Goal: Navigation & Orientation: Find specific page/section

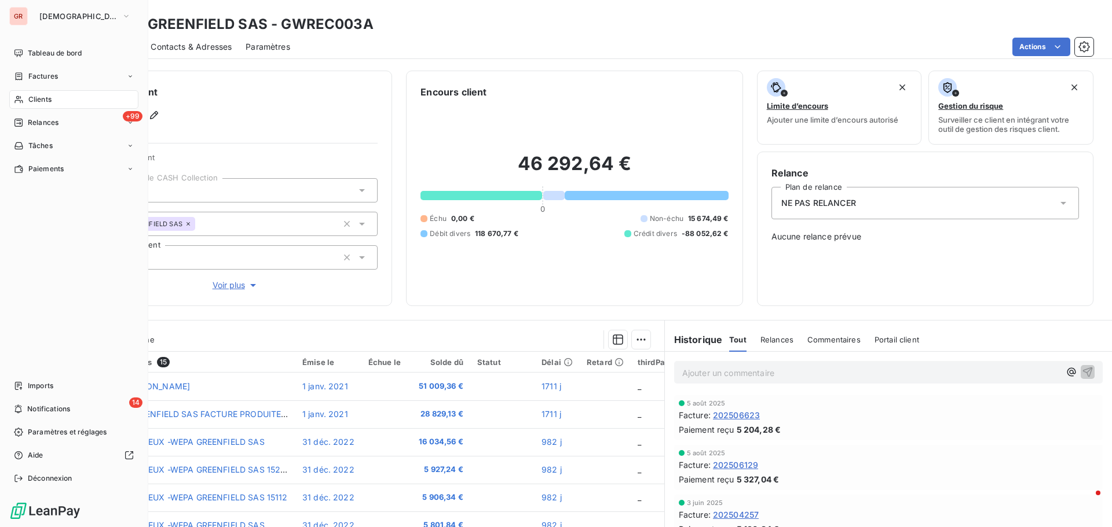
click at [49, 101] on span "Clients" at bounding box center [39, 99] width 23 height 10
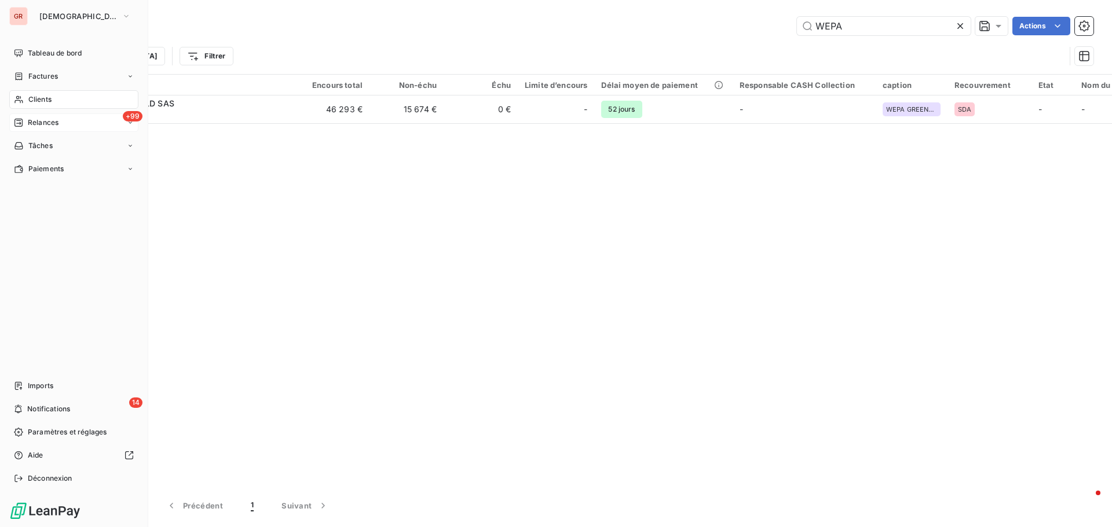
click at [134, 117] on span "+99" at bounding box center [133, 116] width 20 height 10
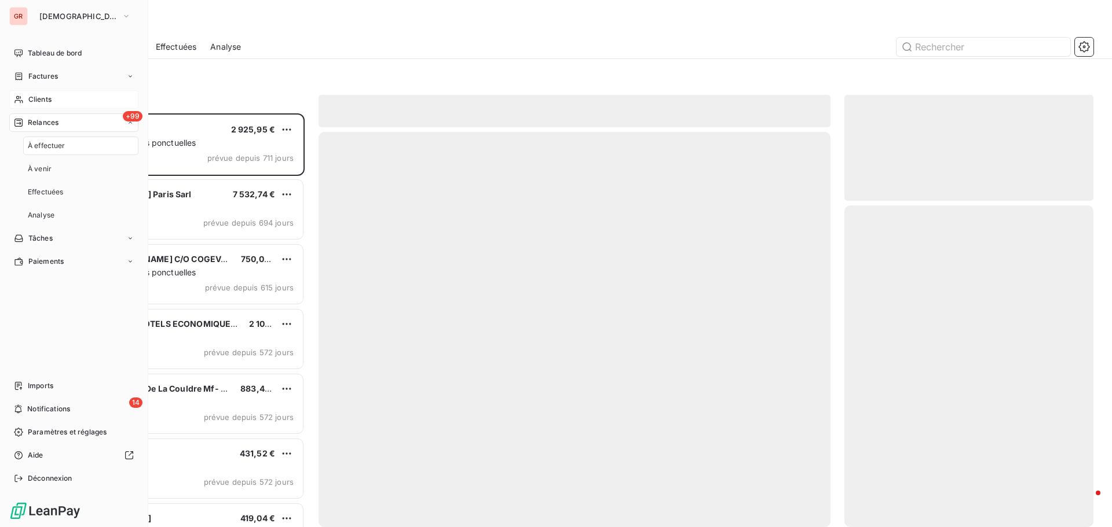
scroll to position [405, 240]
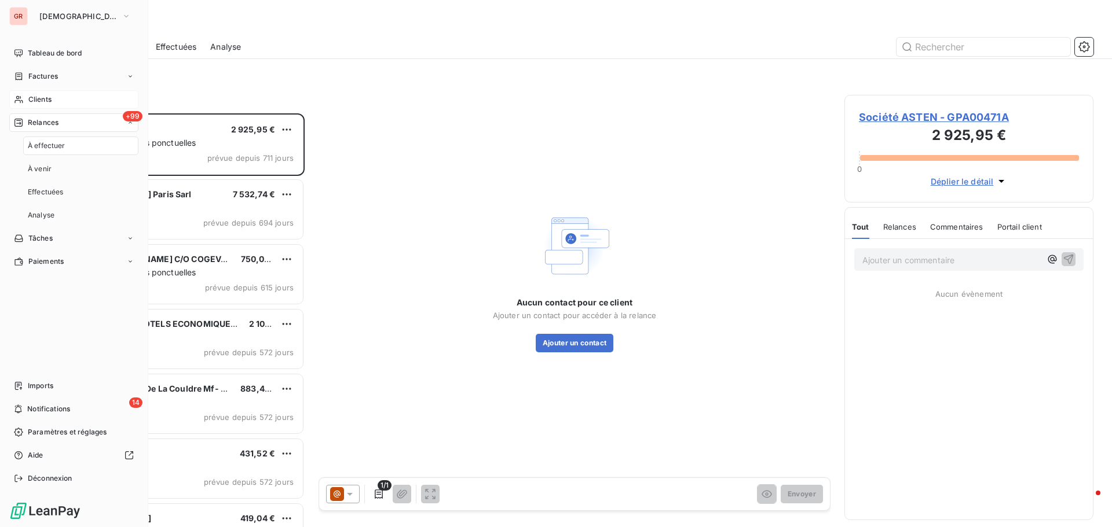
click at [134, 115] on span "+99" at bounding box center [133, 116] width 20 height 10
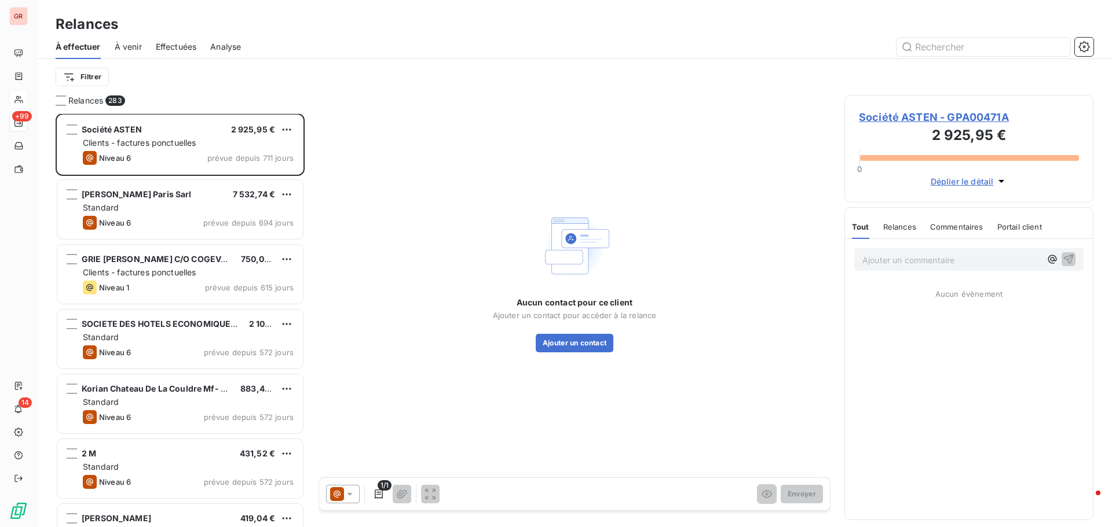
scroll to position [0, 0]
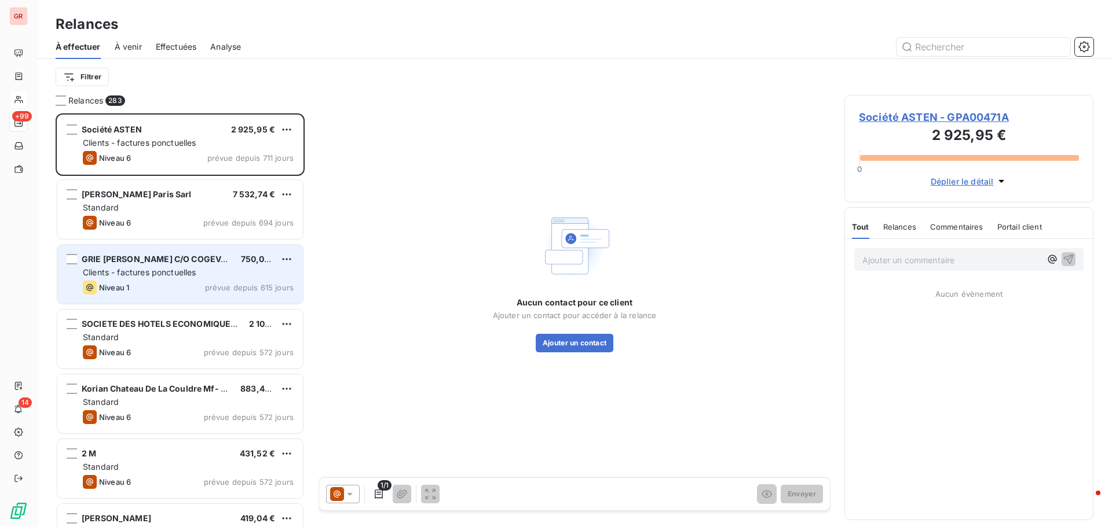
click at [180, 276] on span "Clients - factures ponctuelles" at bounding box center [139, 272] width 113 height 10
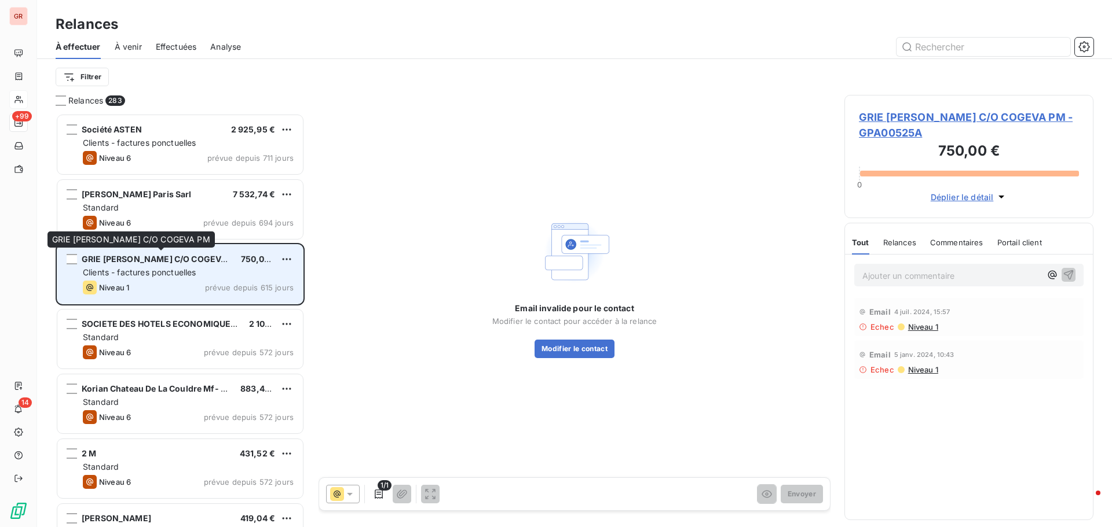
click at [190, 258] on span "GRIE [PERSON_NAME] C/O COGEVA PM" at bounding box center [162, 259] width 160 height 10
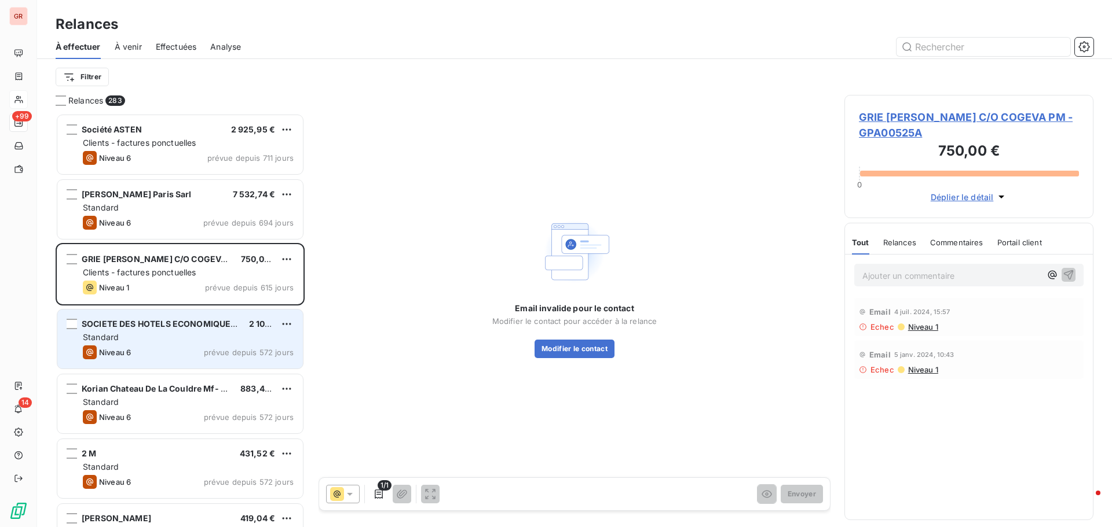
click at [170, 351] on div "Niveau 6 prévue depuis 572 jours" at bounding box center [188, 353] width 211 height 14
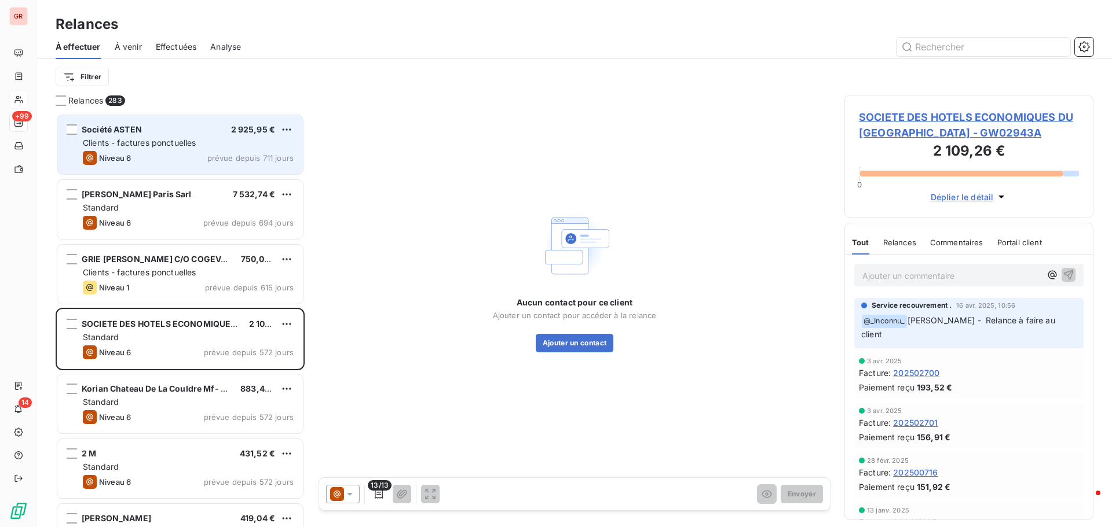
click at [155, 146] on span "Clients - factures ponctuelles" at bounding box center [139, 143] width 113 height 10
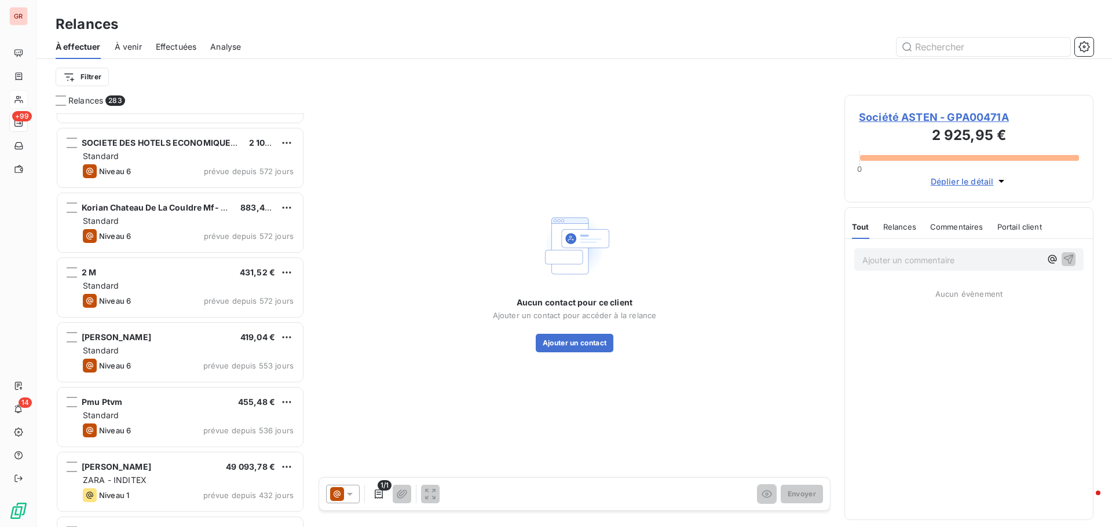
scroll to position [232, 0]
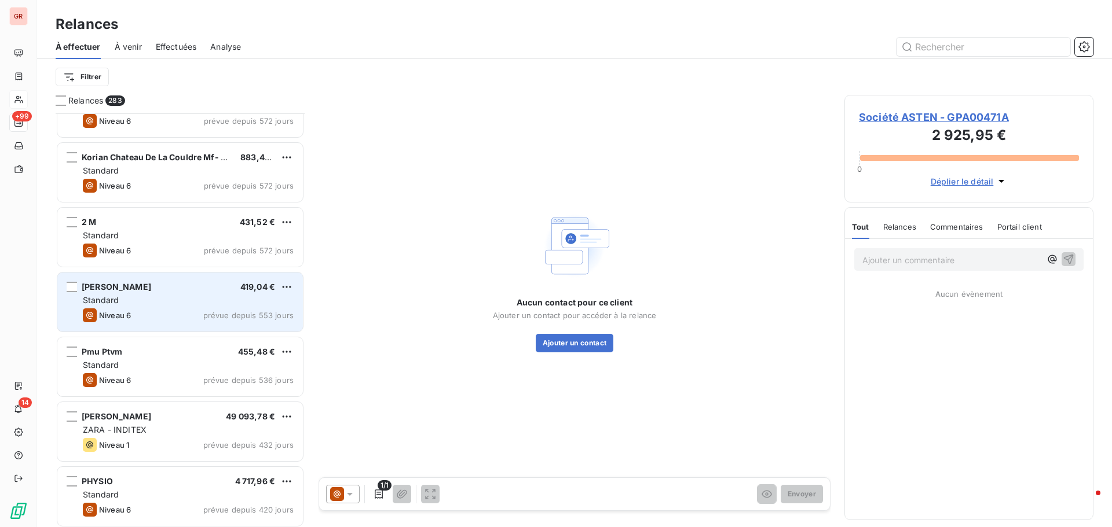
click at [129, 304] on div "Standard" at bounding box center [188, 301] width 211 height 12
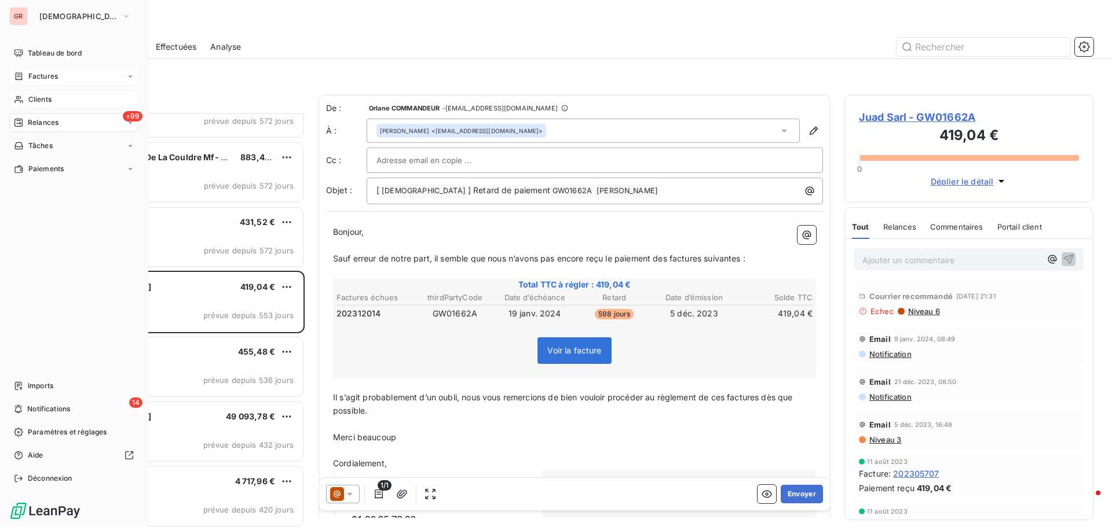
click at [44, 74] on span "Factures" at bounding box center [43, 76] width 30 height 10
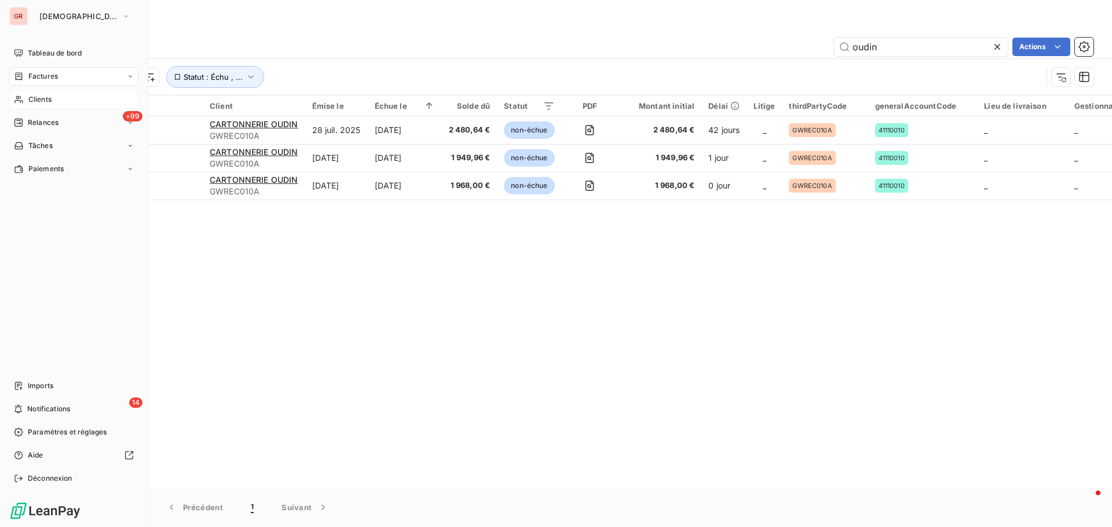
click at [45, 98] on span "Clients" at bounding box center [39, 99] width 23 height 10
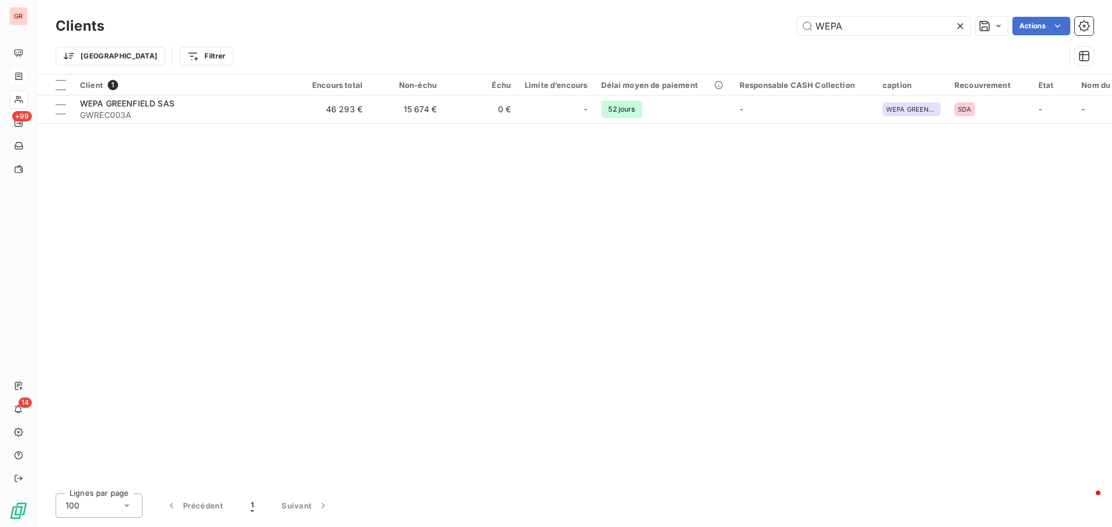
drag, startPoint x: 860, startPoint y: 27, endPoint x: 673, endPoint y: 41, distance: 187.6
click at [684, 41] on div "Clients WEPA Actions Trier Filtrer" at bounding box center [575, 44] width 1038 height 60
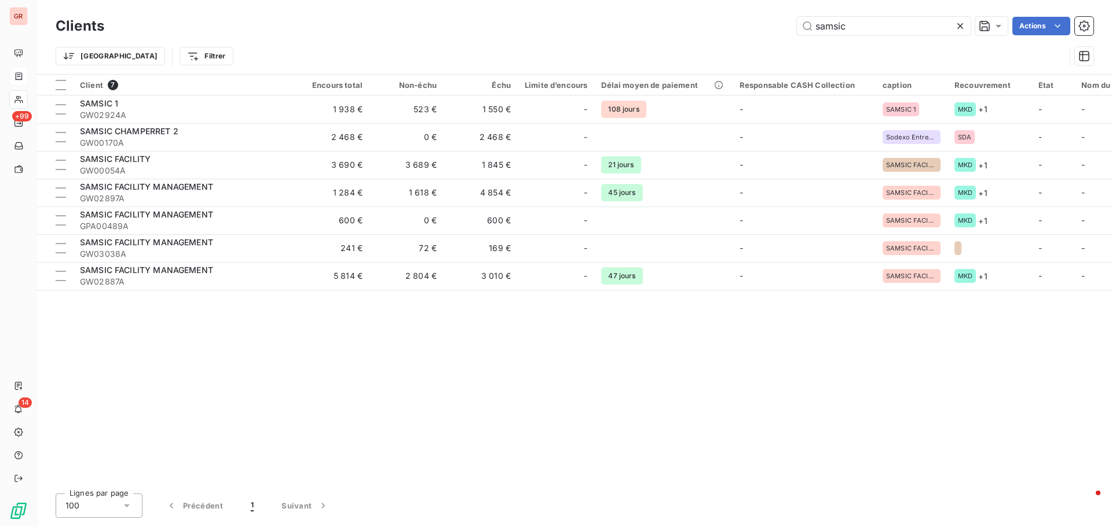
type input "samsic"
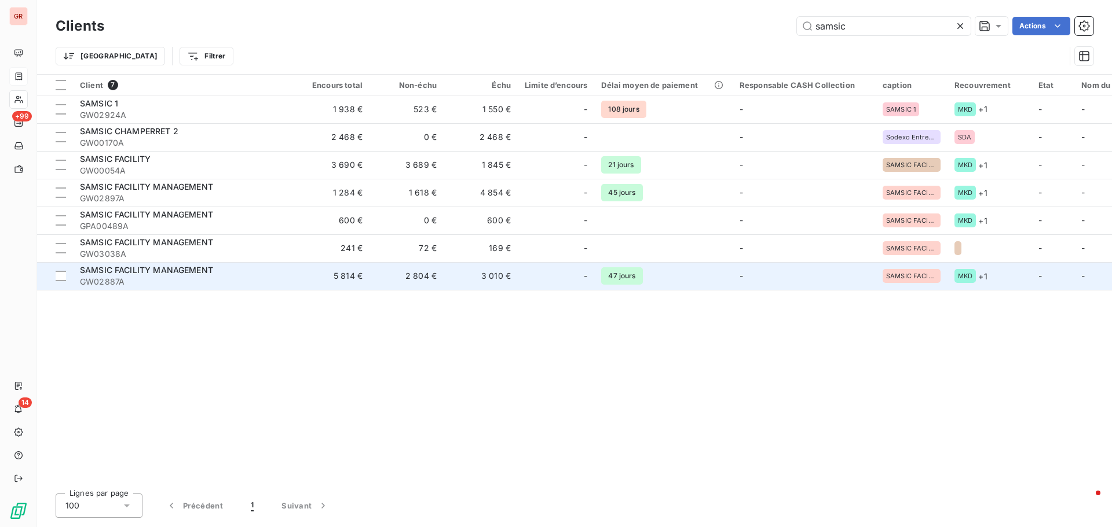
click at [195, 273] on span "SAMSIC FACILITY MANAGEMENT" at bounding box center [146, 270] width 133 height 10
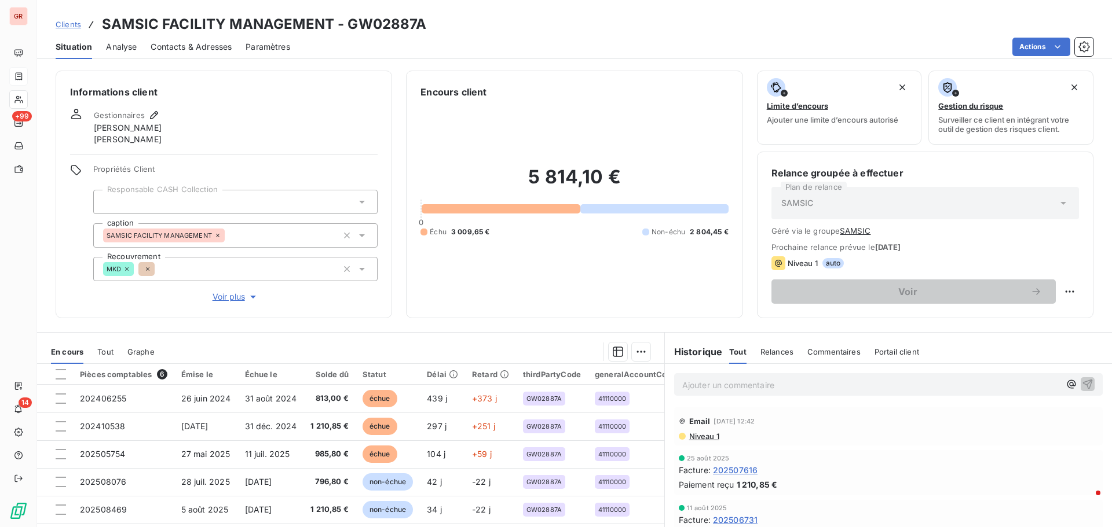
click at [213, 46] on span "Contacts & Adresses" at bounding box center [191, 47] width 81 height 12
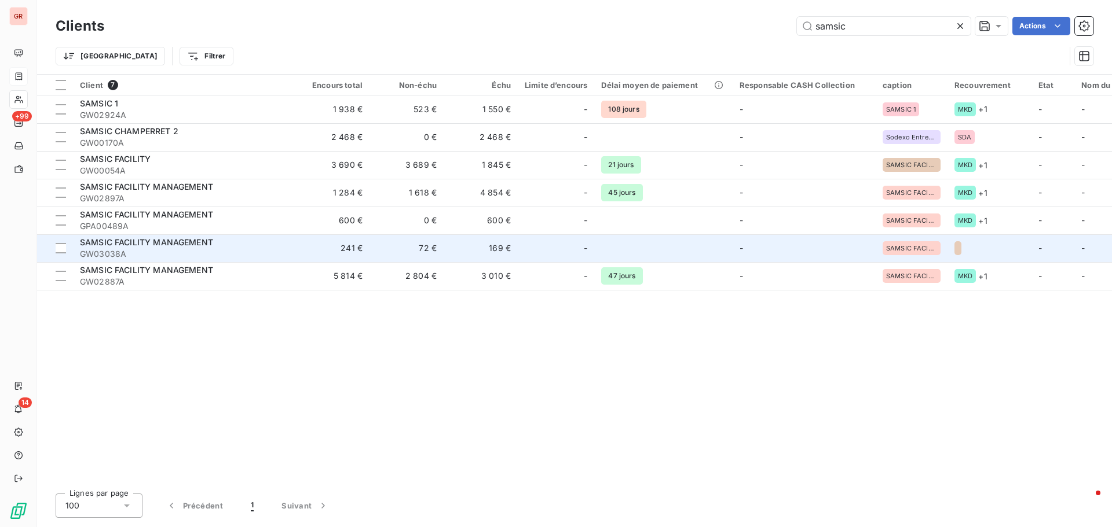
click at [191, 241] on span "SAMSIC FACILITY MANAGEMENT" at bounding box center [146, 242] width 133 height 10
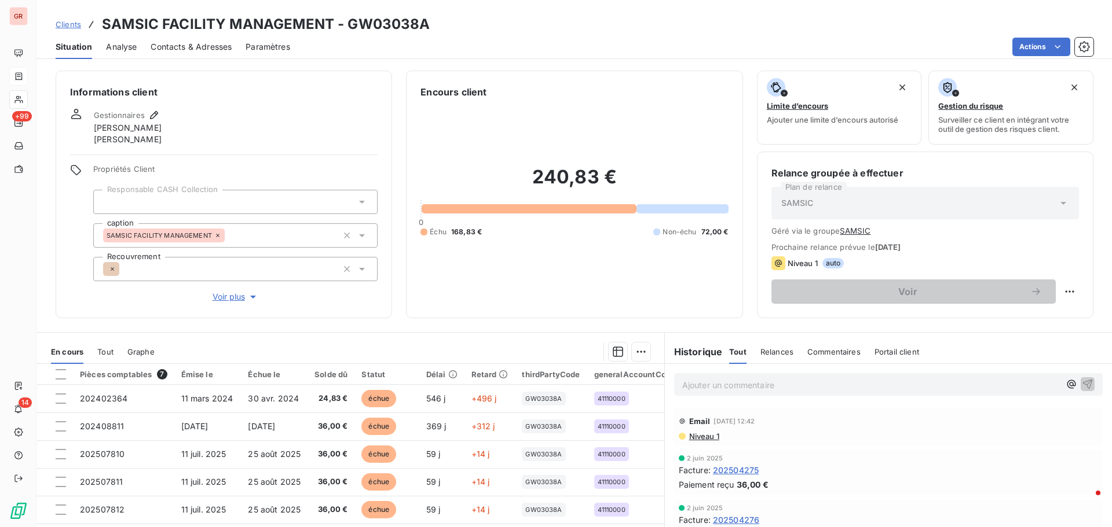
click at [217, 47] on span "Contacts & Adresses" at bounding box center [191, 47] width 81 height 12
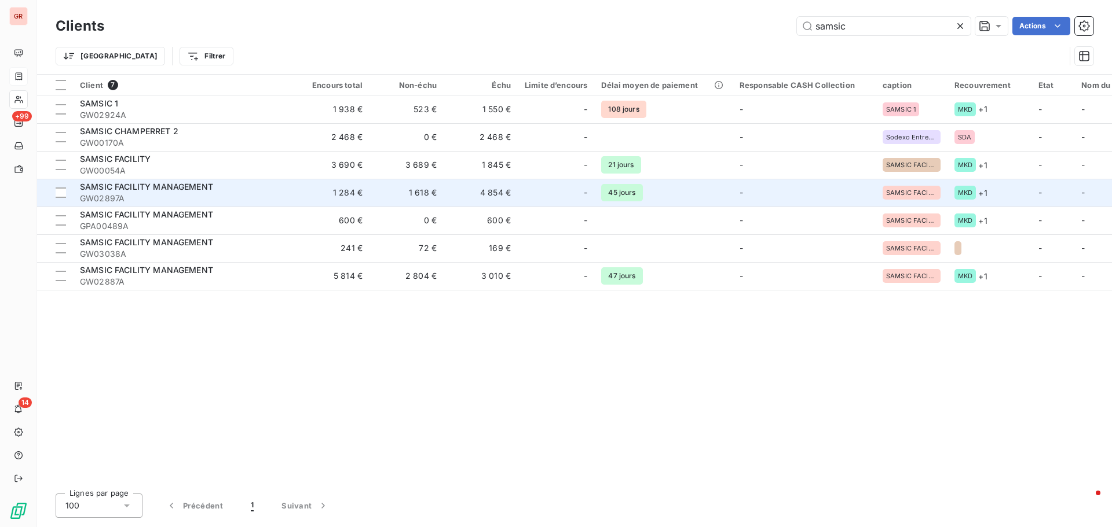
click at [185, 185] on span "SAMSIC FACILITY MANAGEMENT" at bounding box center [146, 187] width 133 height 10
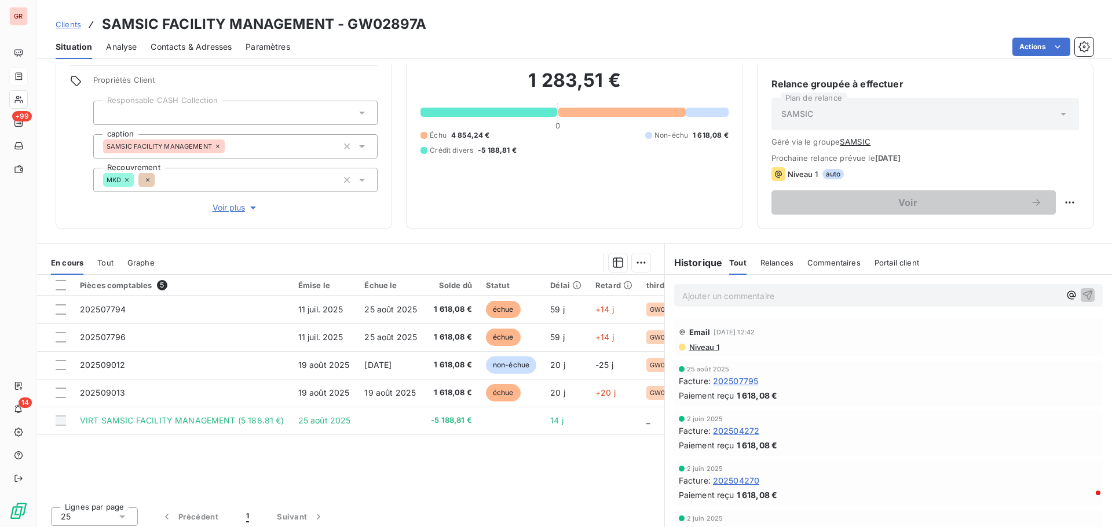
scroll to position [94, 0]
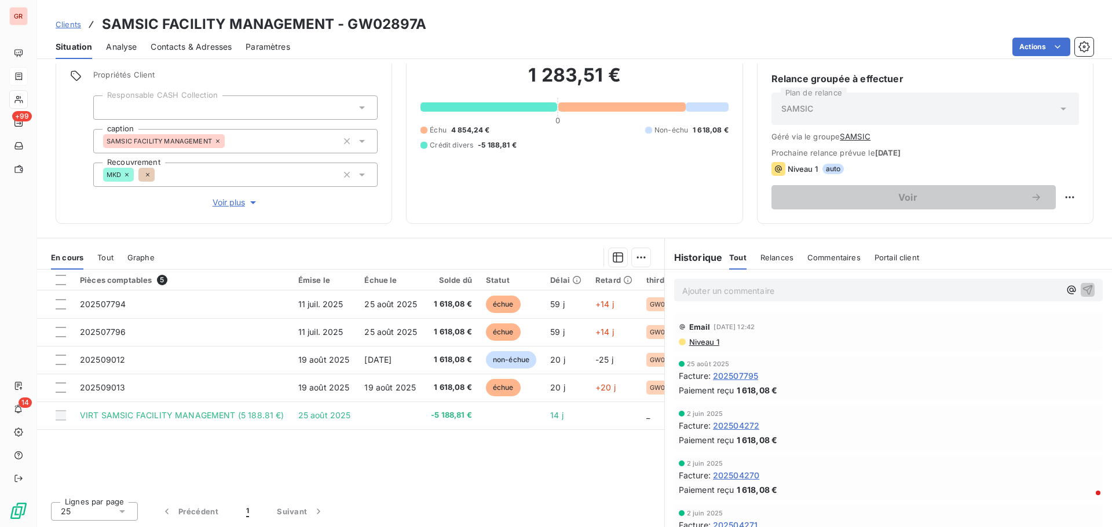
click at [705, 340] on span "Niveau 1" at bounding box center [703, 342] width 31 height 9
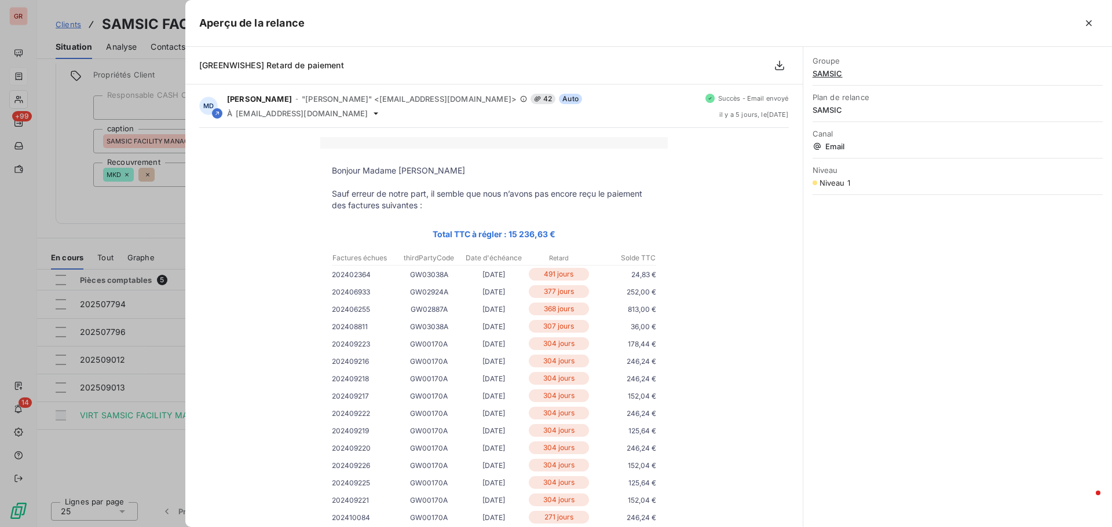
click at [152, 210] on div at bounding box center [556, 263] width 1112 height 527
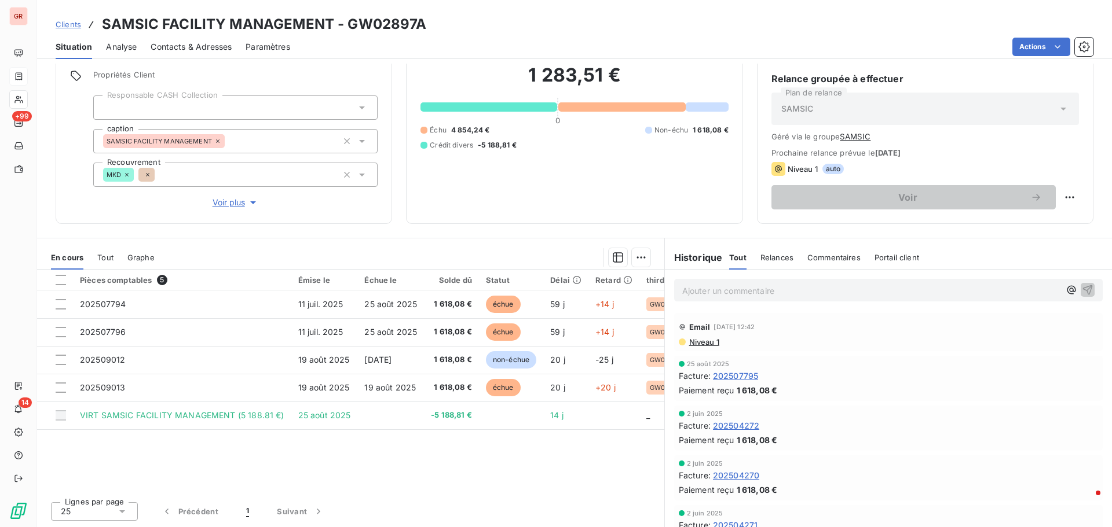
click at [204, 49] on span "Contacts & Adresses" at bounding box center [191, 47] width 81 height 12
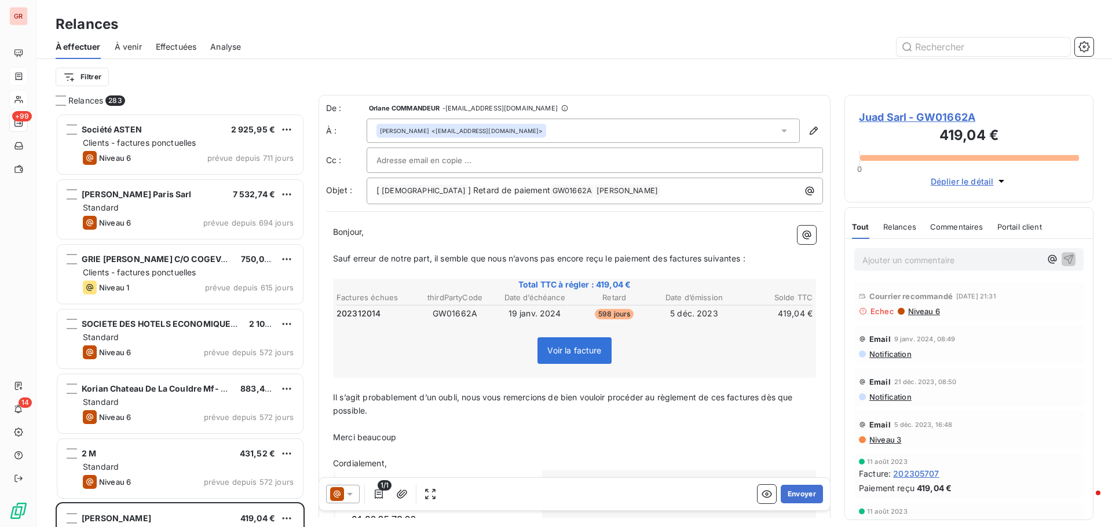
scroll to position [405, 240]
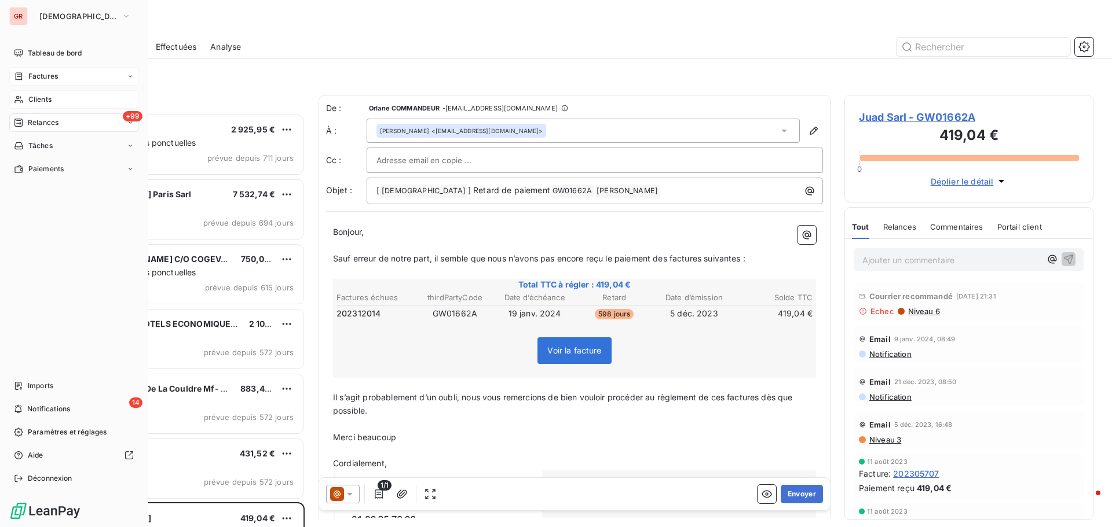
click at [54, 124] on span "Relances" at bounding box center [43, 123] width 31 height 10
click at [60, 190] on span "Effectuées" at bounding box center [46, 192] width 36 height 10
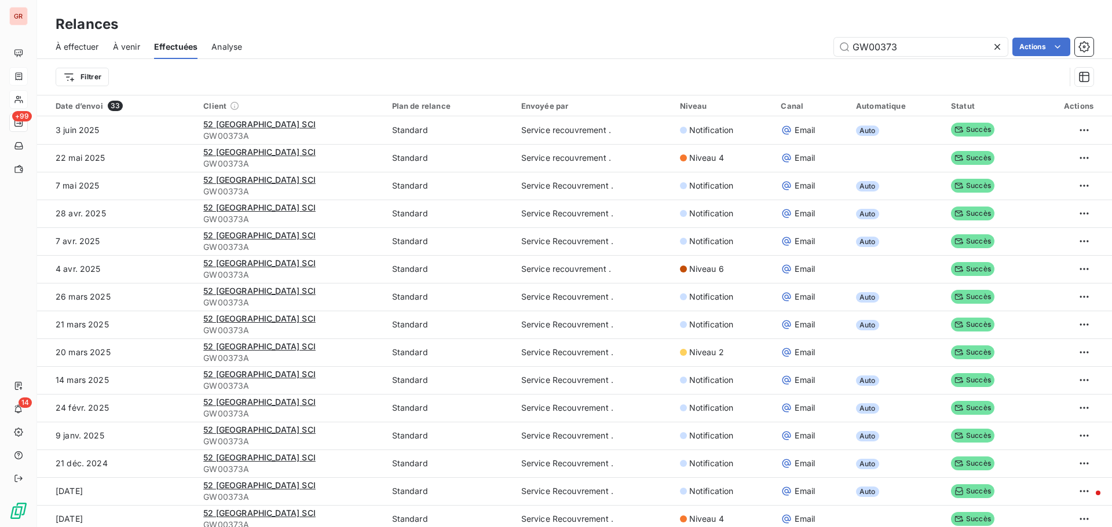
drag, startPoint x: 912, startPoint y: 44, endPoint x: 617, endPoint y: 99, distance: 300.4
click at [656, 91] on div "À effectuer À venir Effectuées Analyse GW00373 Actions Filtrer" at bounding box center [574, 65] width 1075 height 60
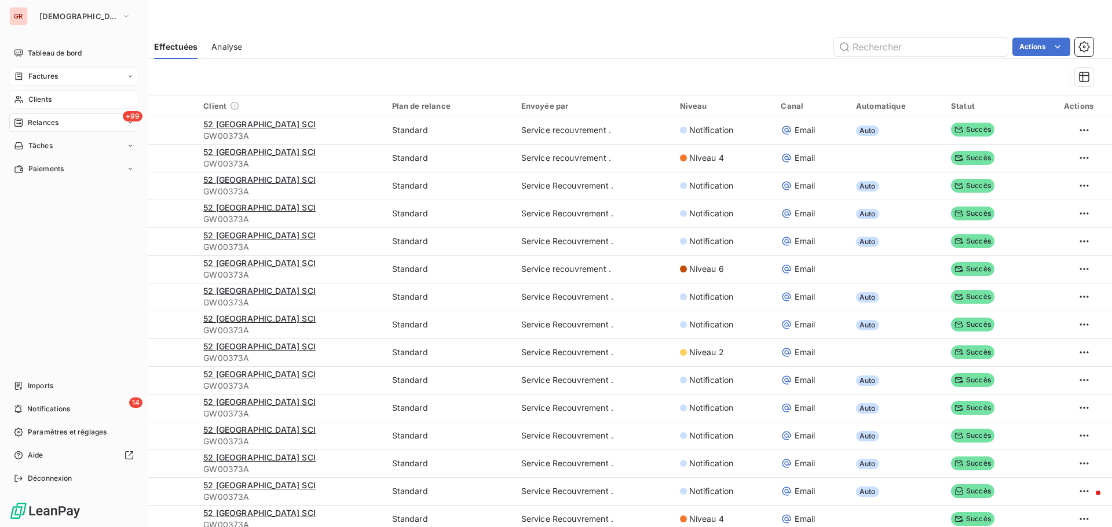
click at [52, 123] on span "Relances" at bounding box center [43, 123] width 31 height 10
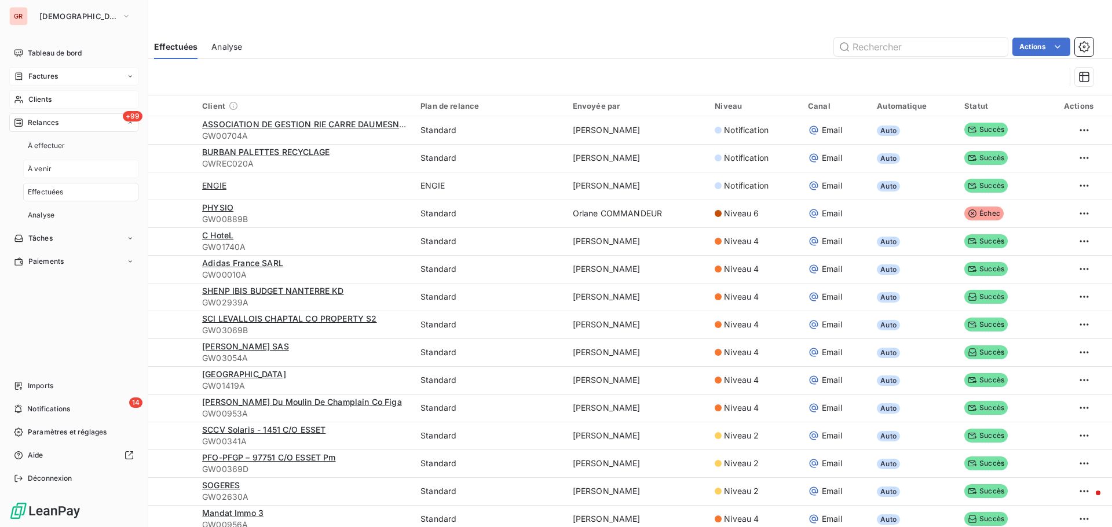
click at [54, 167] on div "À venir" at bounding box center [80, 169] width 115 height 19
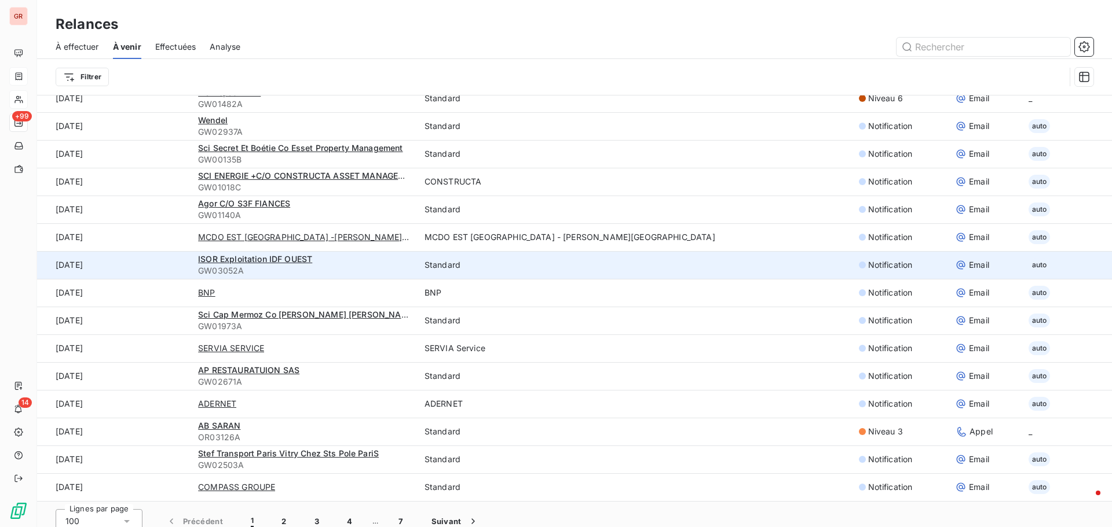
scroll to position [39, 0]
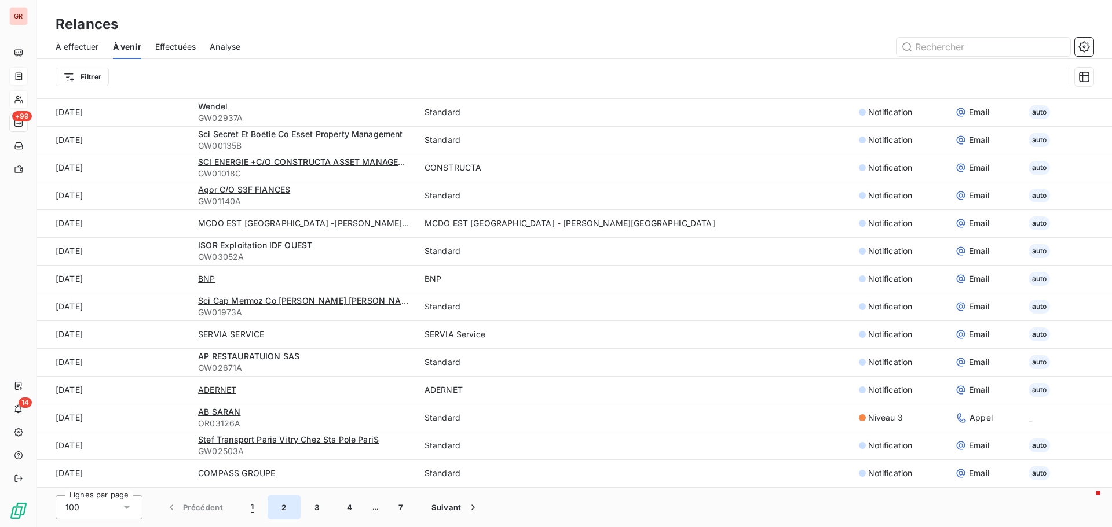
click at [285, 503] on button "2" at bounding box center [283, 508] width 32 height 24
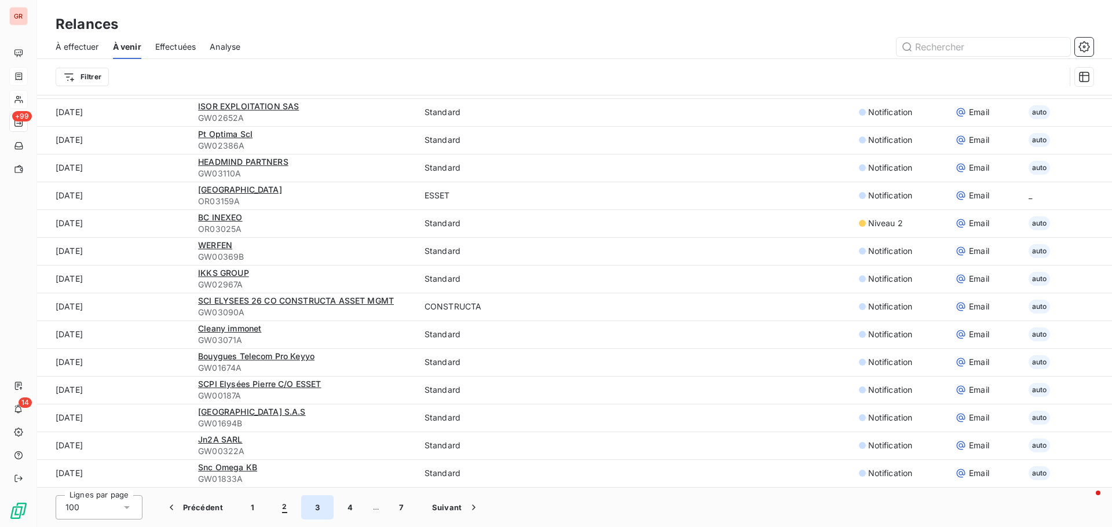
click at [317, 507] on button "3" at bounding box center [317, 508] width 32 height 24
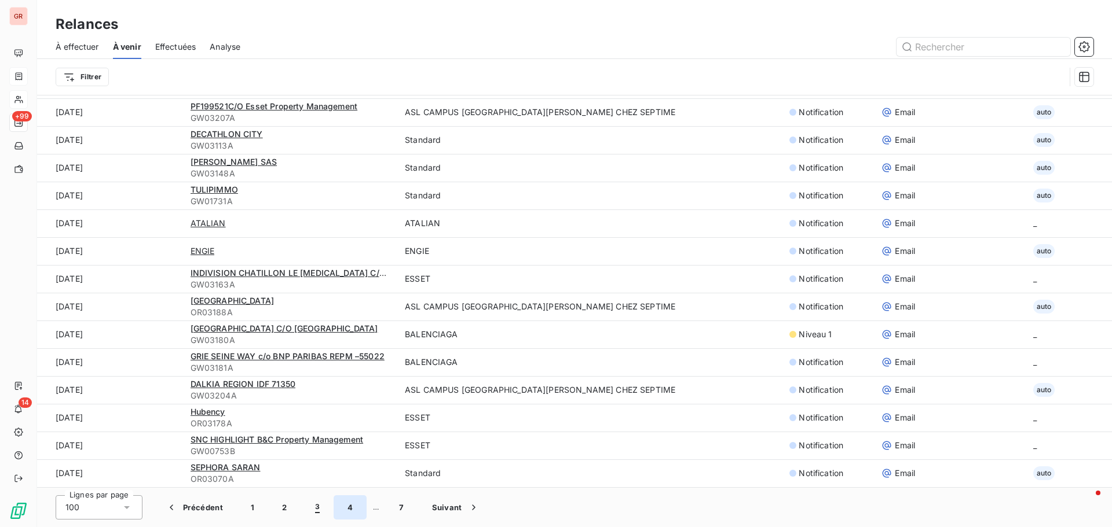
click at [355, 508] on button "4" at bounding box center [349, 508] width 33 height 24
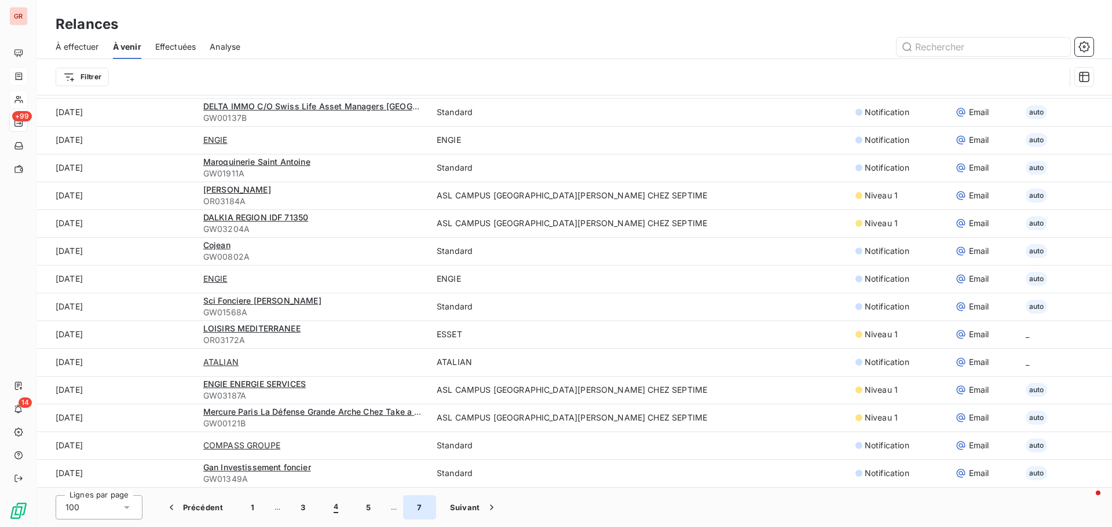
click at [424, 507] on button "7" at bounding box center [419, 508] width 32 height 24
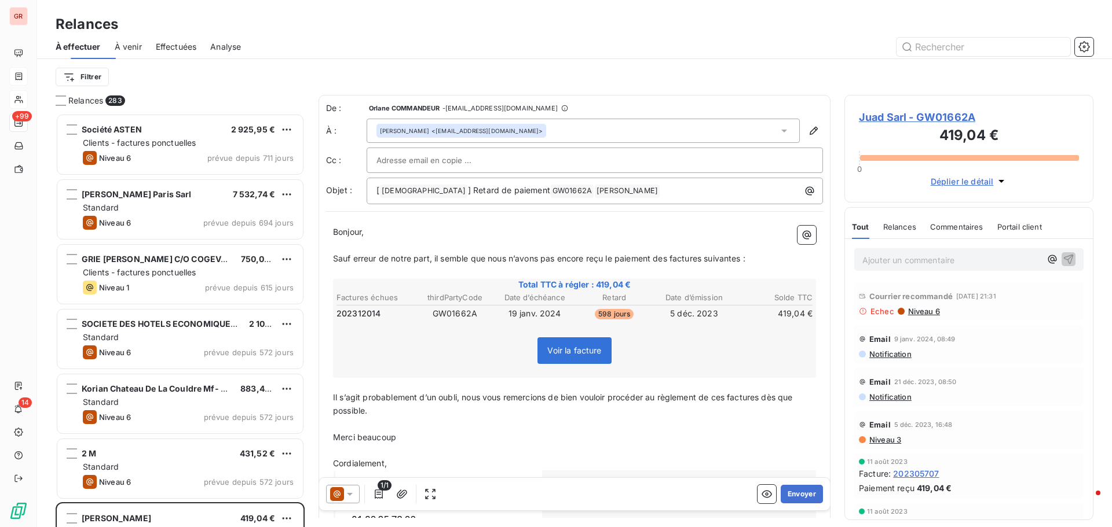
scroll to position [405, 240]
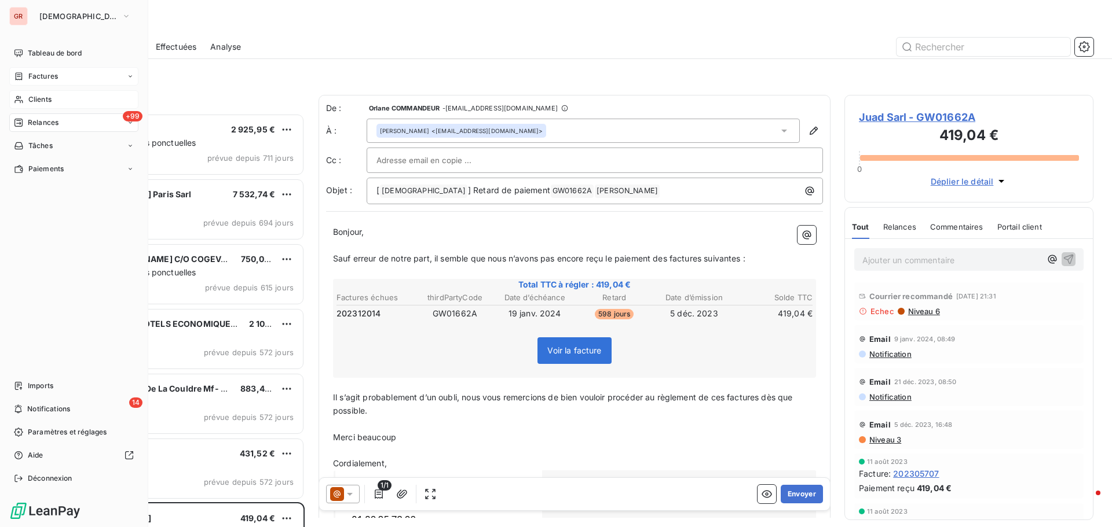
click at [50, 78] on span "Factures" at bounding box center [43, 76] width 30 height 10
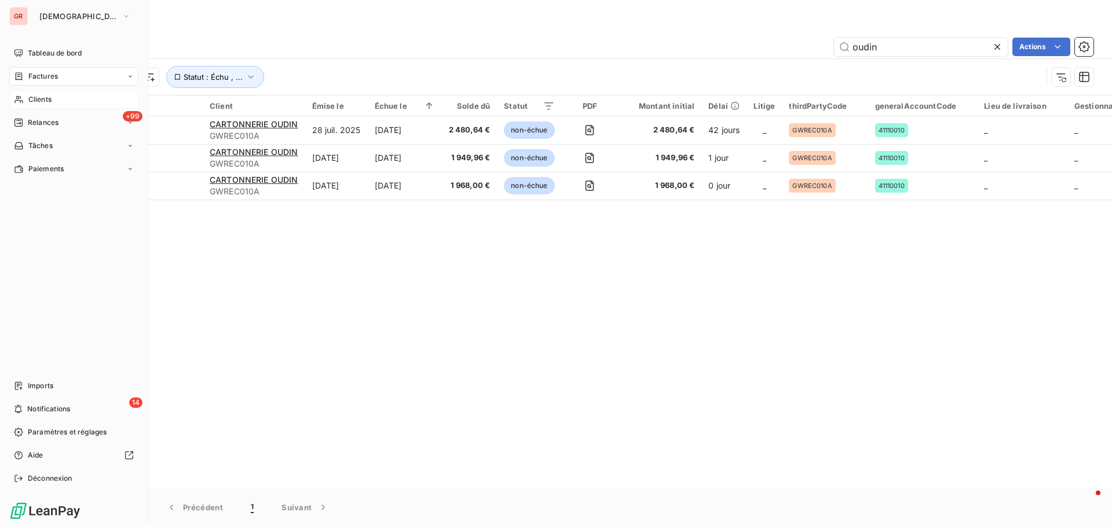
click at [42, 101] on span "Clients" at bounding box center [39, 99] width 23 height 10
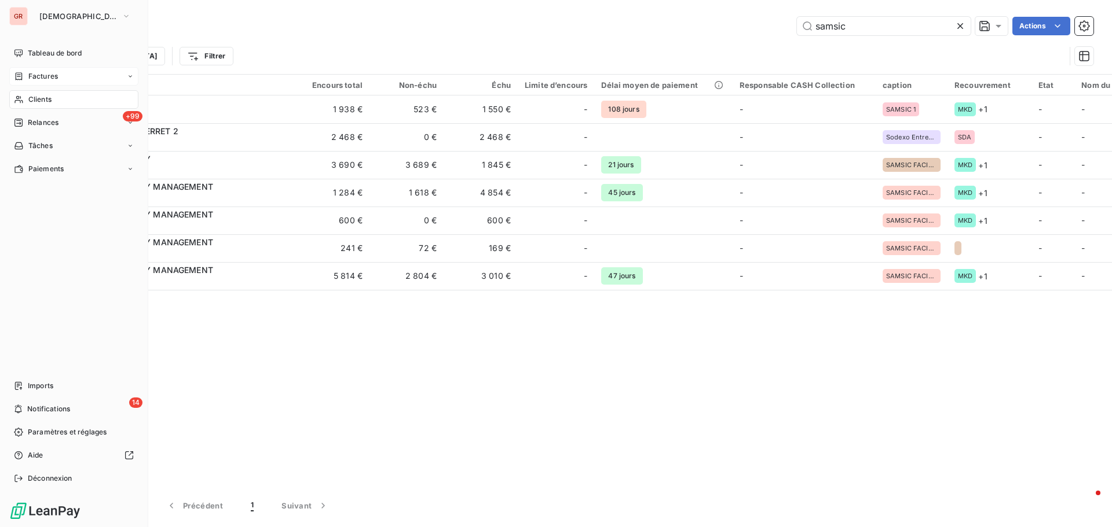
click at [46, 102] on span "Clients" at bounding box center [39, 99] width 23 height 10
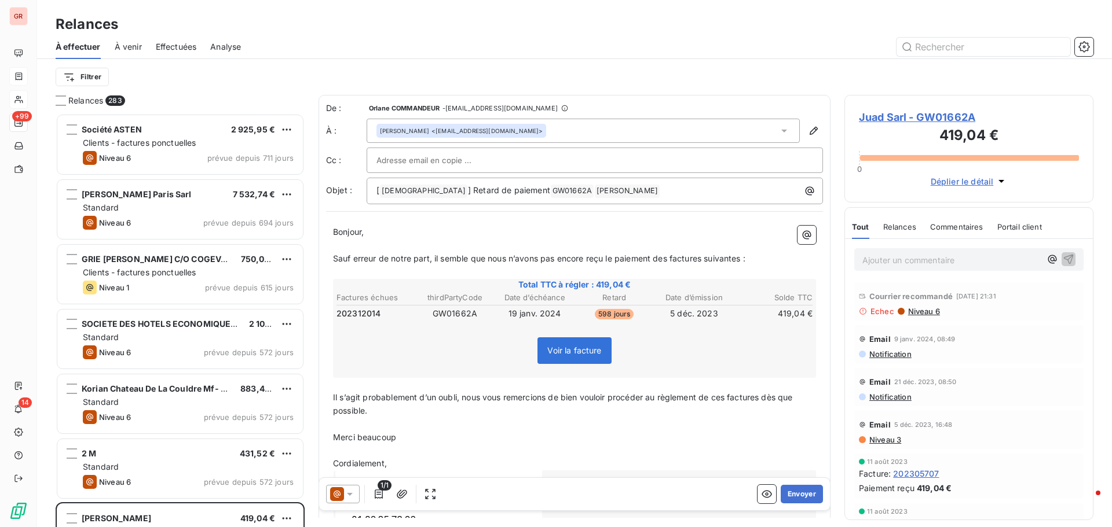
scroll to position [405, 240]
